Goal: Task Accomplishment & Management: Use online tool/utility

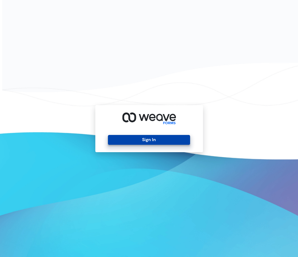
click at [154, 142] on button "Sign In" at bounding box center [149, 140] width 82 height 10
